Goal: Task Accomplishment & Management: Complete application form

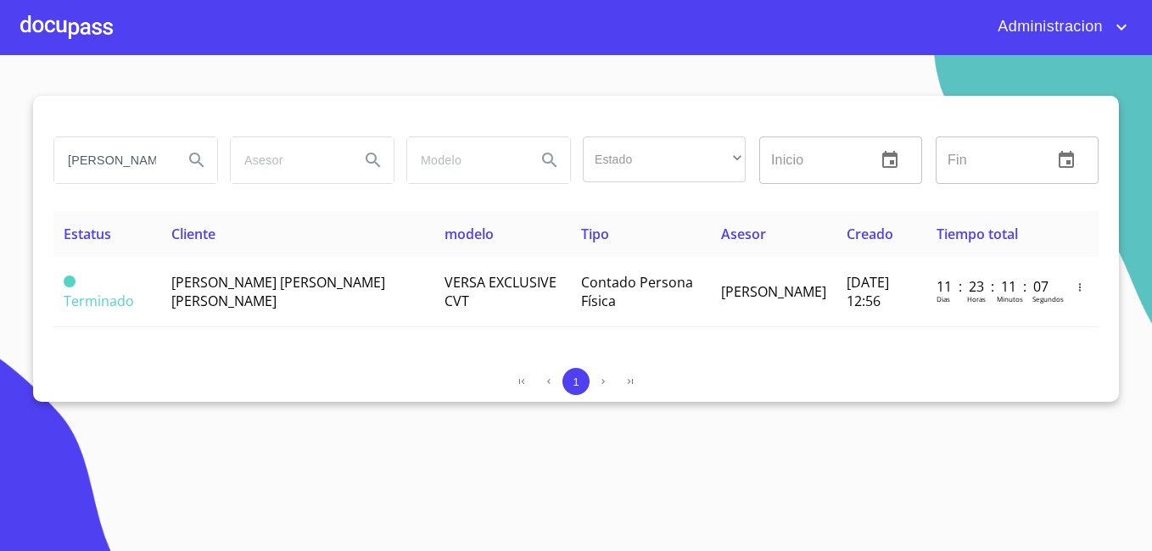
click at [131, 157] on input "[PERSON_NAME] [PERSON_NAME] [PERSON_NAME]" at bounding box center [111, 160] width 115 height 46
type input "[PERSON_NAME]"
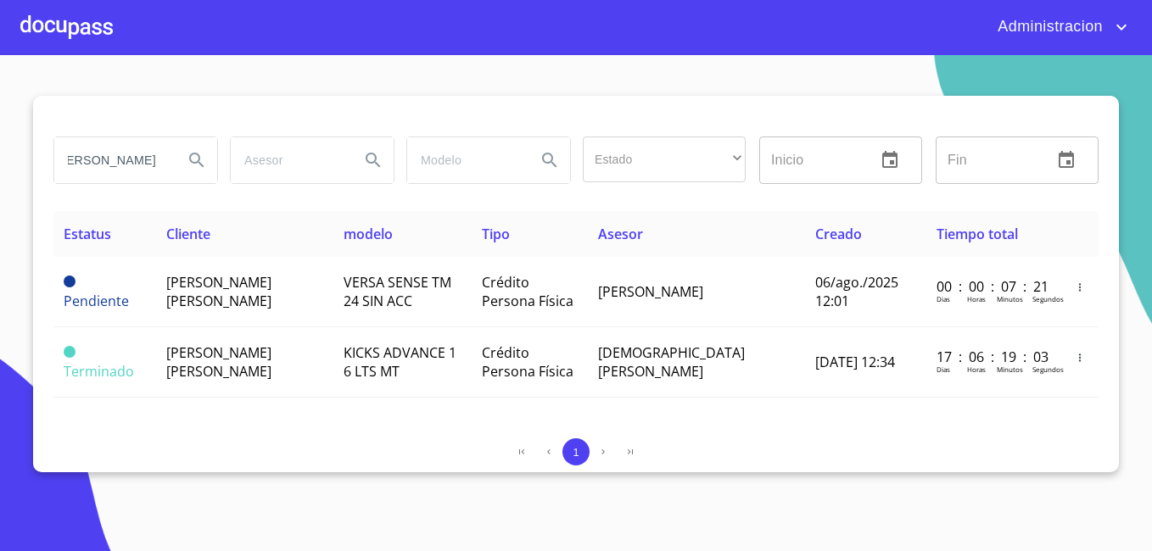
scroll to position [0, 0]
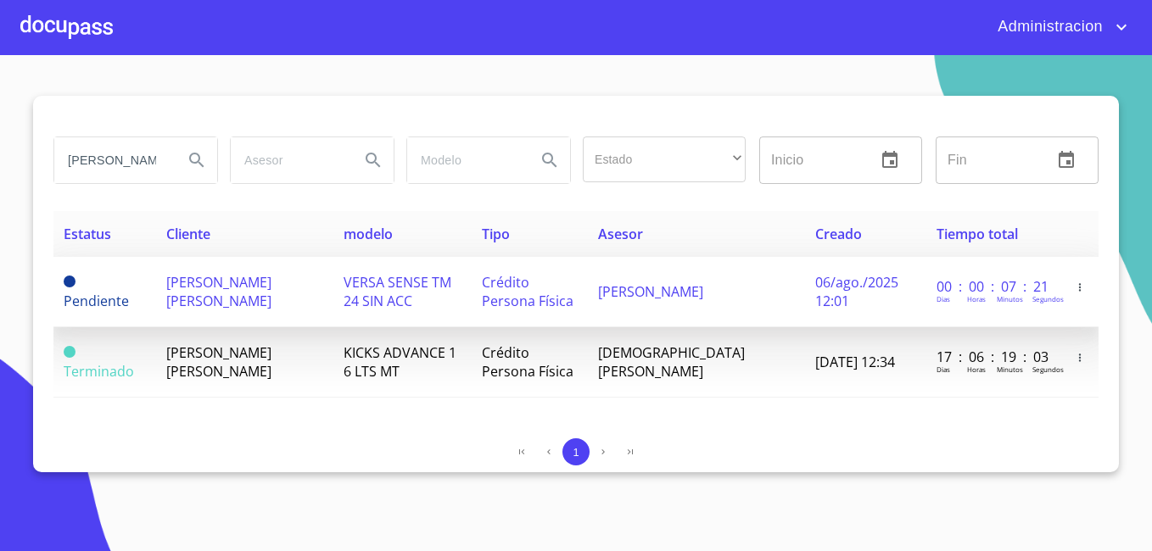
click at [179, 301] on span "[PERSON_NAME] [PERSON_NAME]" at bounding box center [218, 291] width 105 height 37
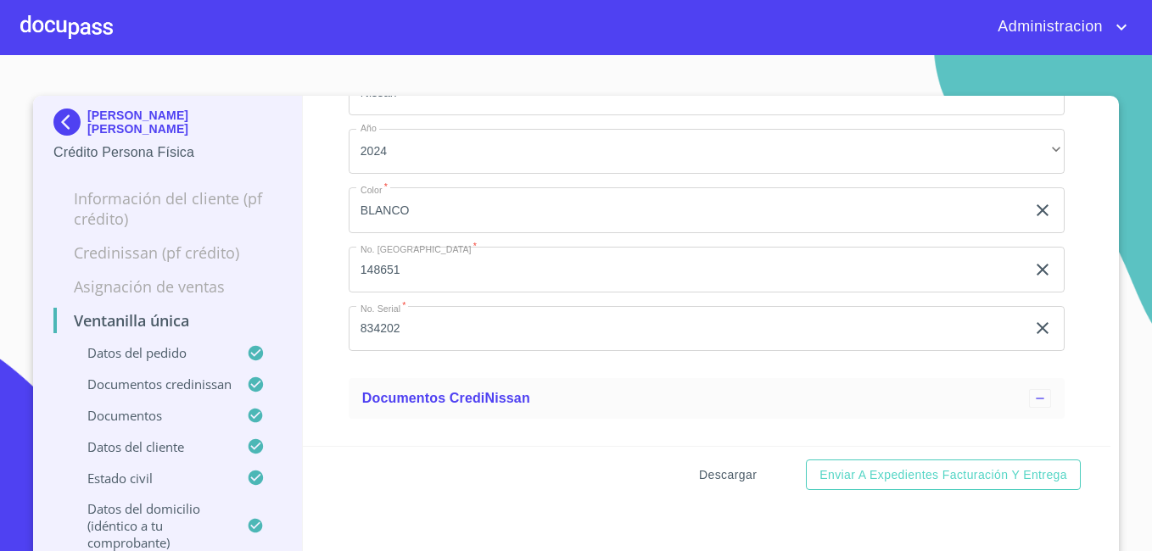
scroll to position [170, 0]
click at [731, 471] on span "Descargar" at bounding box center [728, 475] width 58 height 21
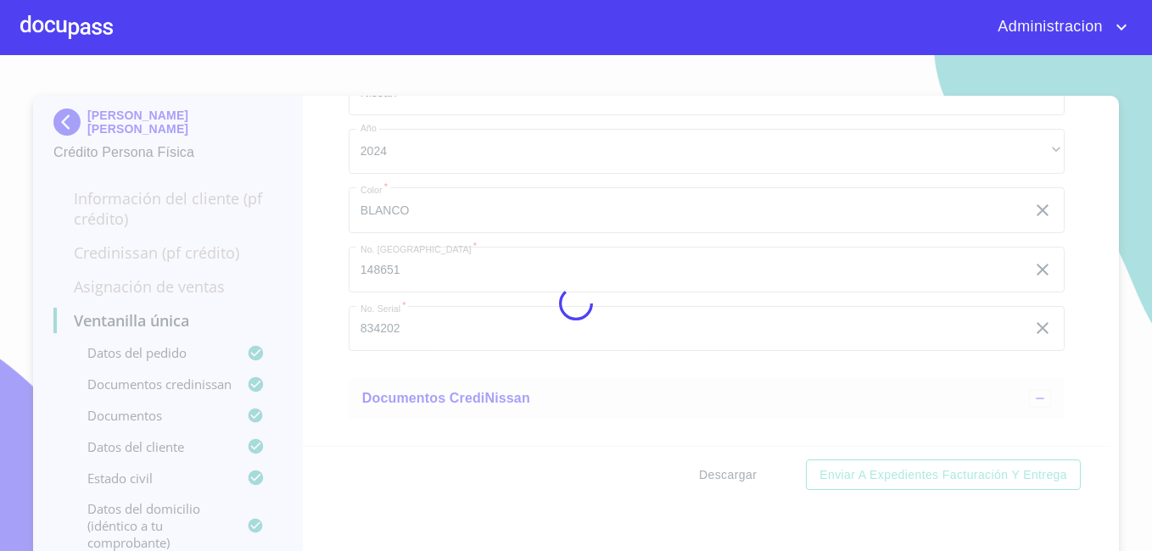
click at [731, 471] on div at bounding box center [576, 303] width 1152 height 496
click at [731, 471] on div "0%" at bounding box center [576, 303] width 1152 height 496
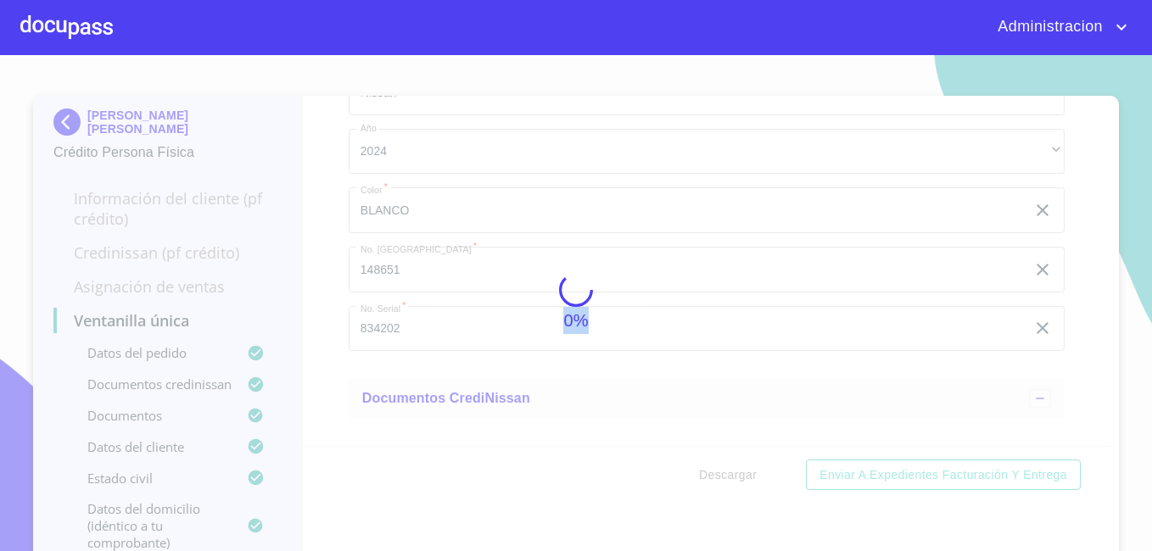
click at [731, 471] on div "0%" at bounding box center [576, 303] width 1152 height 496
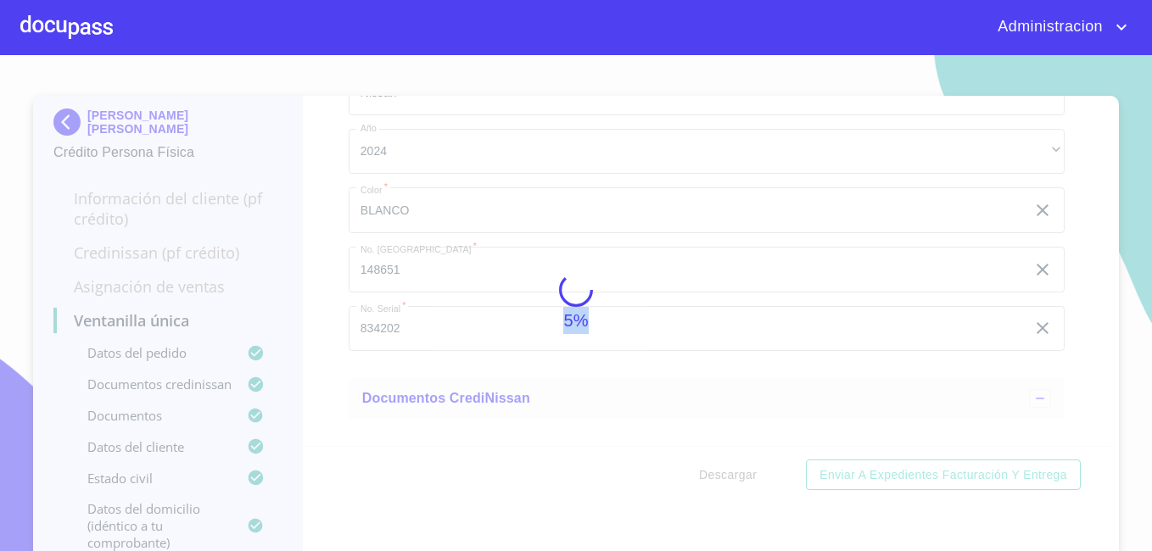
click at [731, 471] on div "5%" at bounding box center [576, 303] width 1152 height 496
click at [731, 471] on div "10%" at bounding box center [576, 303] width 1152 height 496
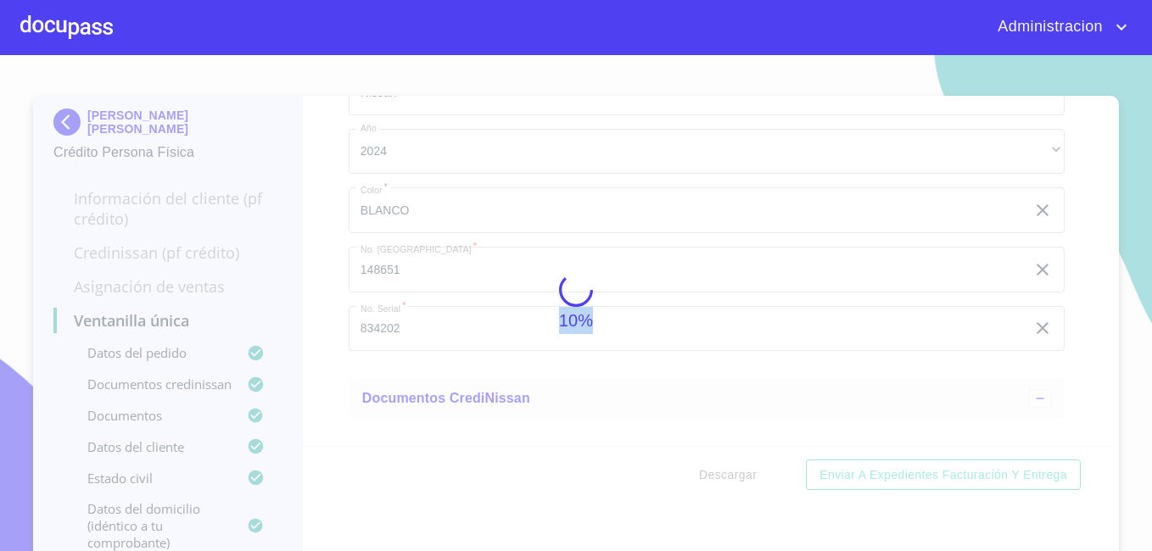
click at [731, 471] on div "10%" at bounding box center [576, 303] width 1152 height 496
click at [731, 471] on div "15%" at bounding box center [576, 303] width 1152 height 496
click at [731, 471] on div "25%" at bounding box center [576, 303] width 1152 height 496
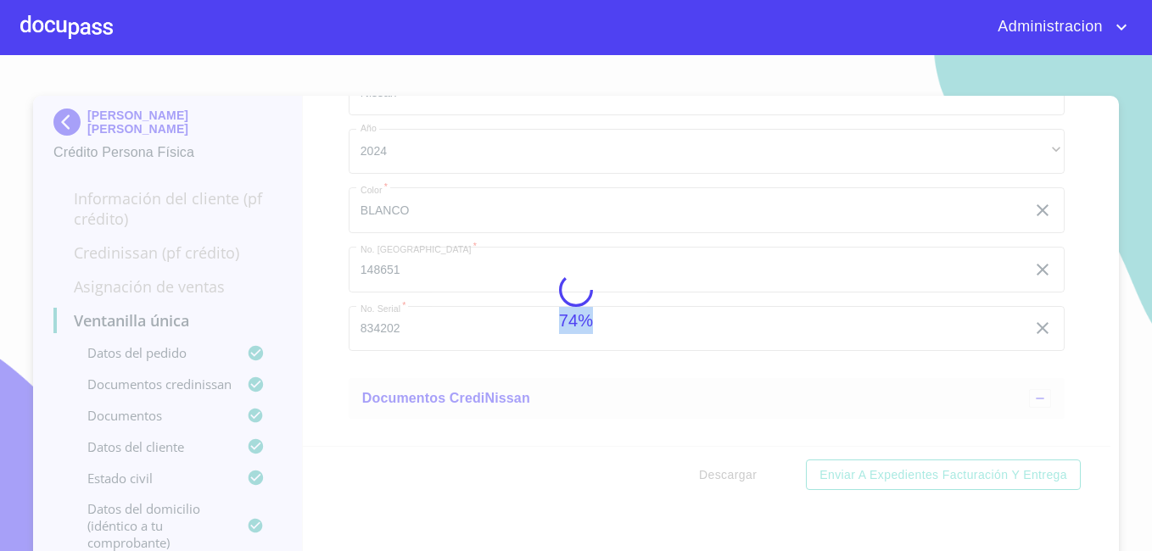
click at [731, 471] on div "74%" at bounding box center [576, 303] width 1152 height 496
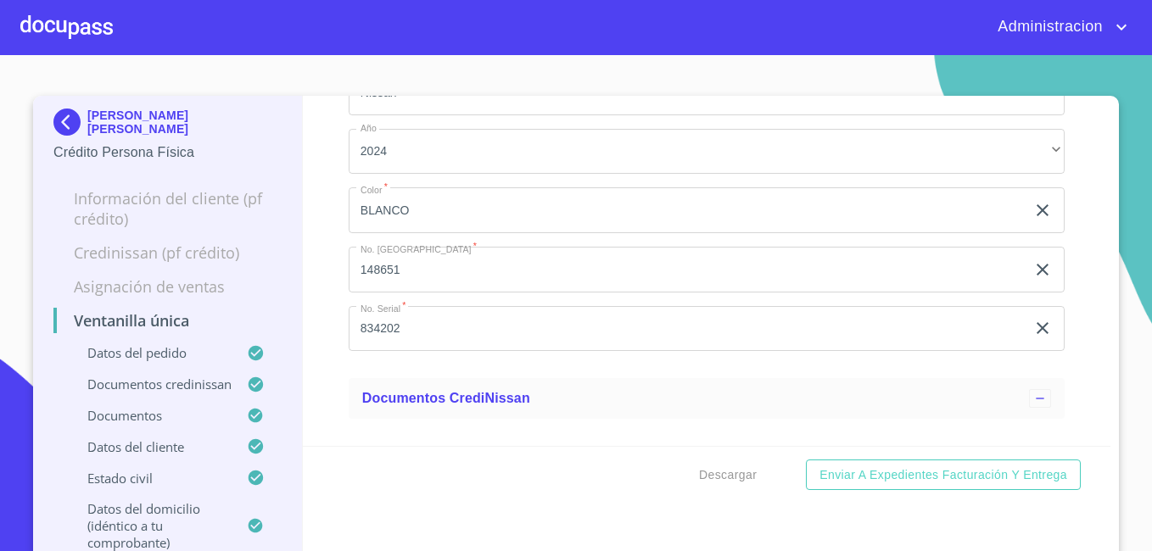
click at [120, 118] on p "[PERSON_NAME] [PERSON_NAME]" at bounding box center [184, 122] width 194 height 27
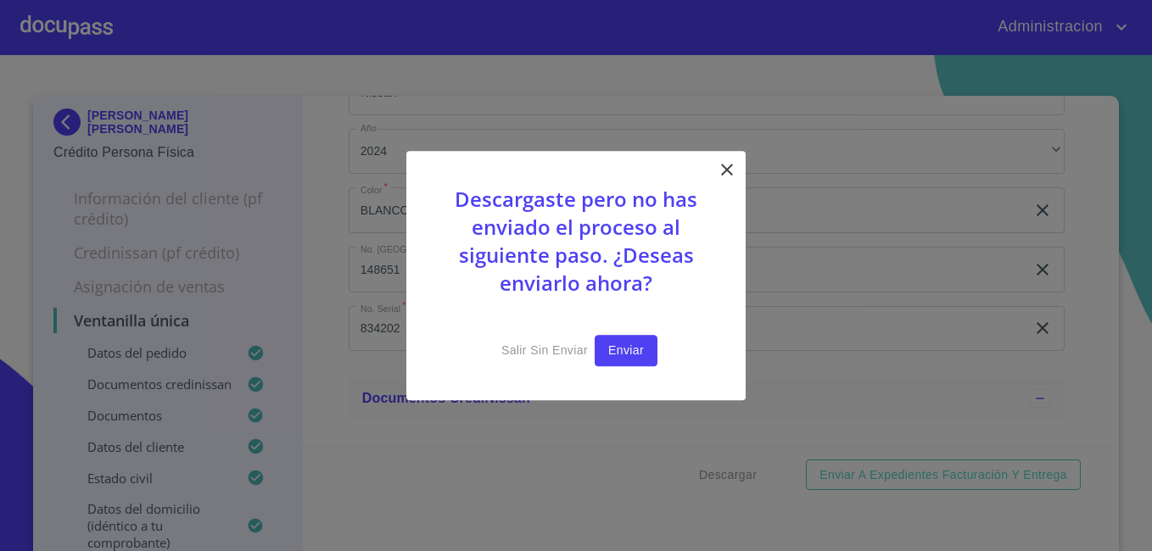
click at [617, 345] on span "Enviar" at bounding box center [626, 350] width 36 height 21
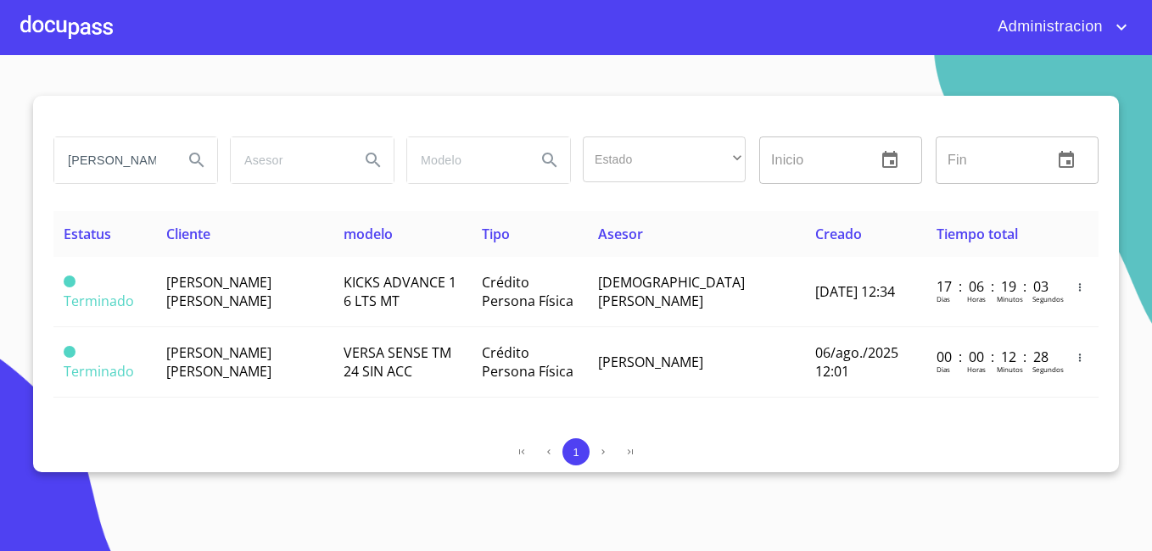
click at [153, 161] on input "[PERSON_NAME]" at bounding box center [111, 160] width 115 height 46
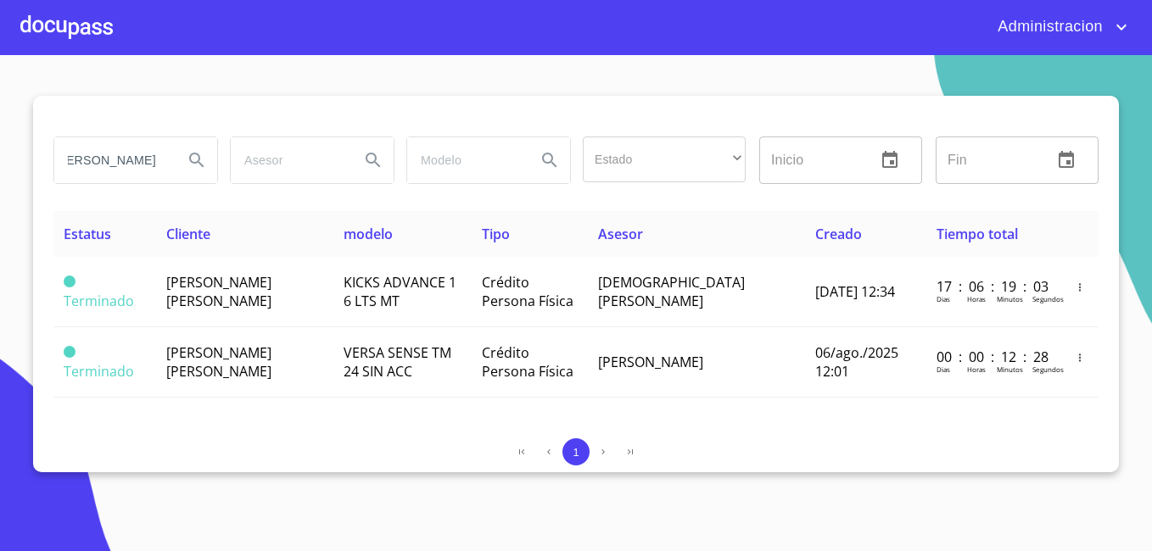
type input "[PERSON_NAME]"
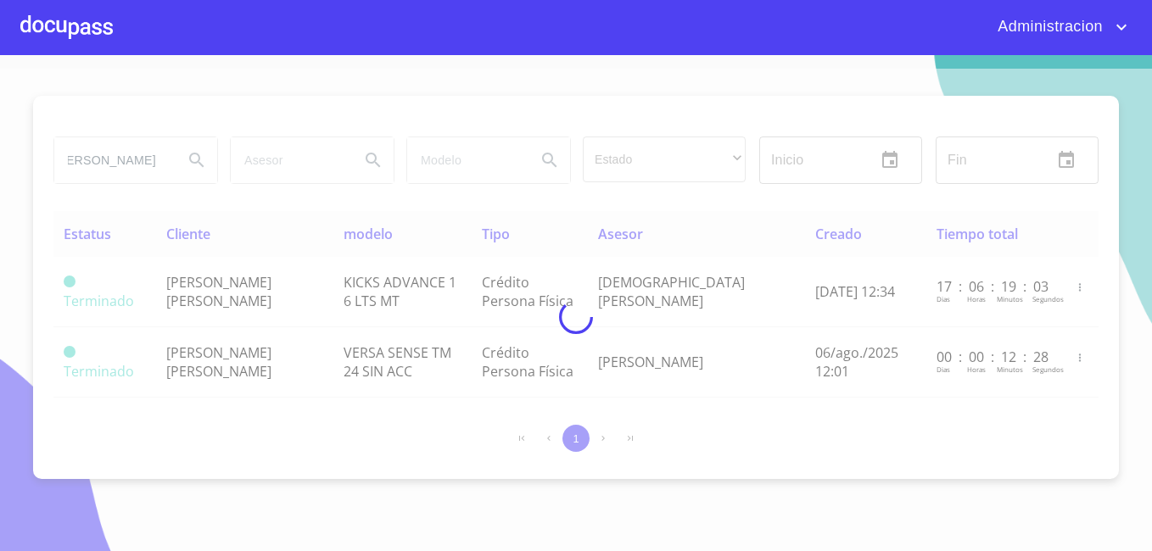
scroll to position [0, 0]
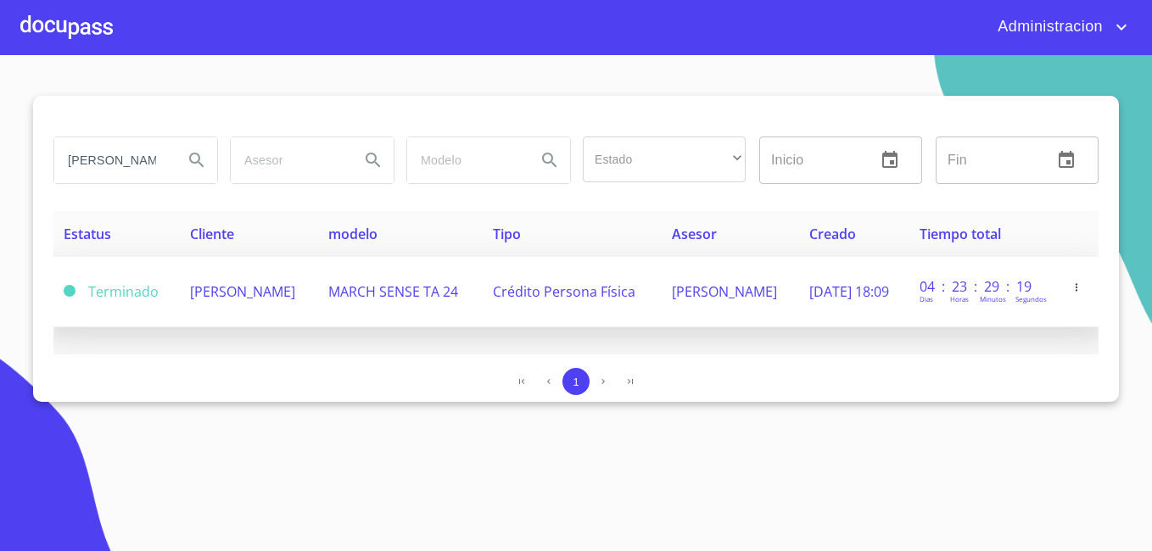
click at [237, 313] on td "[PERSON_NAME]" at bounding box center [249, 292] width 138 height 70
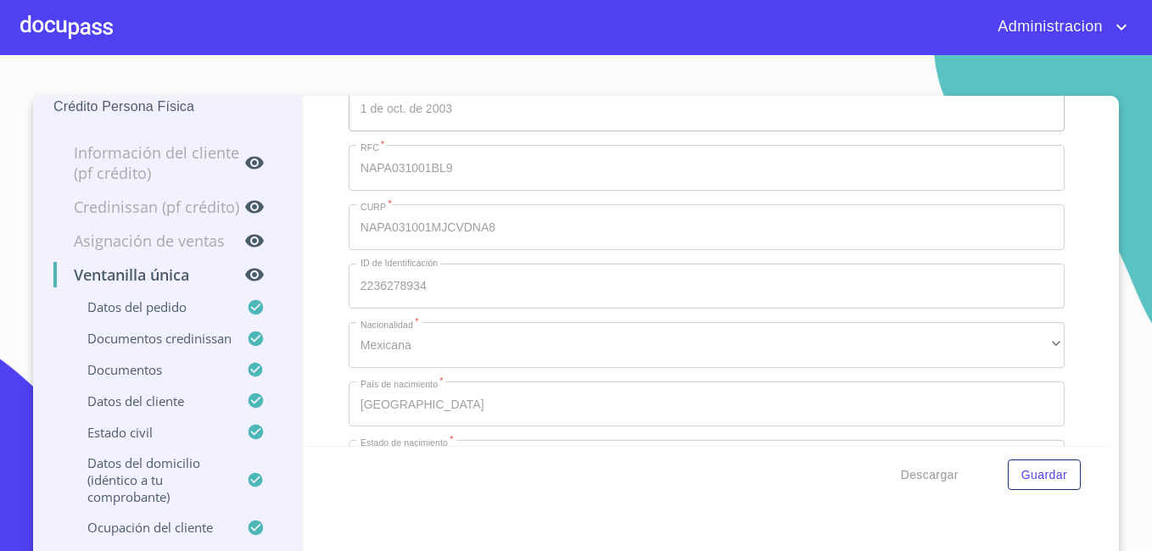
scroll to position [85, 0]
